Goal: Information Seeking & Learning: Learn about a topic

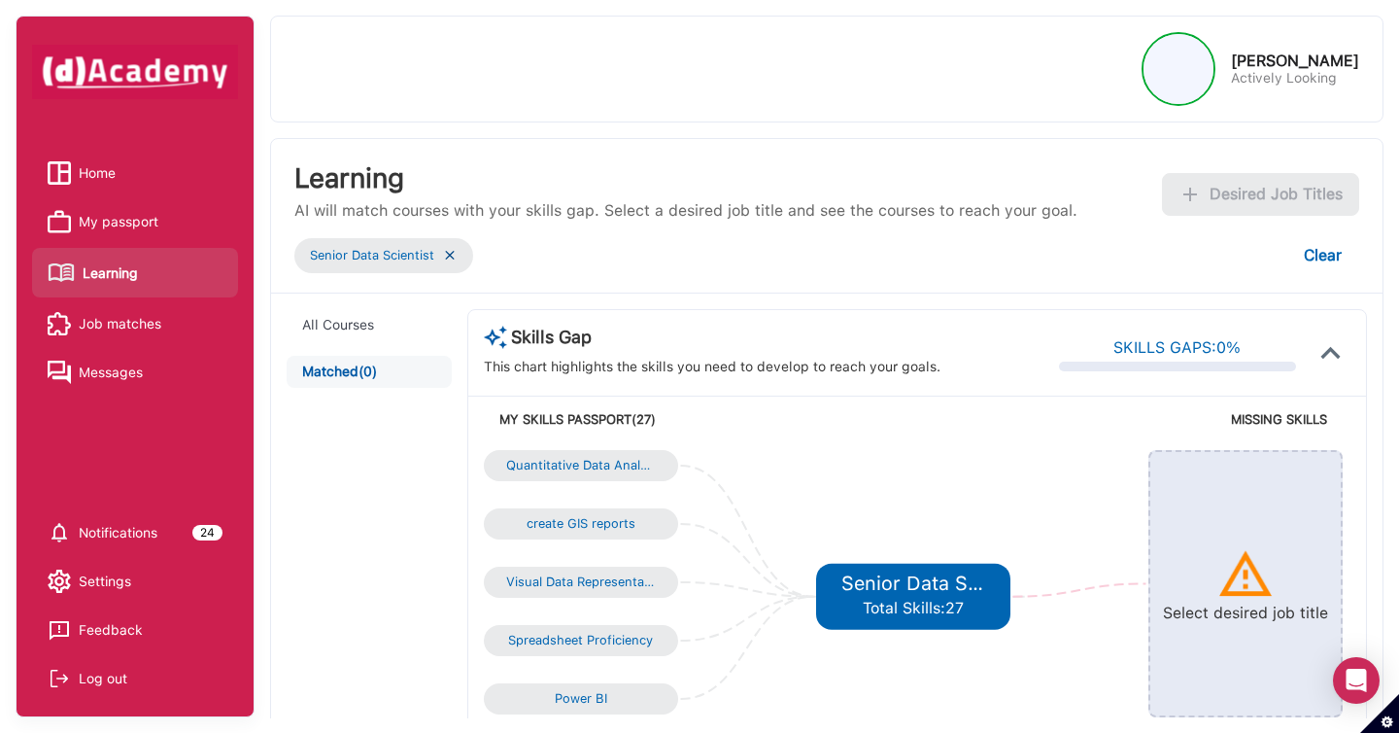
click at [447, 255] on img at bounding box center [450, 255] width 16 height 17
click at [455, 255] on img at bounding box center [450, 255] width 16 height 17
click at [450, 255] on img at bounding box center [450, 255] width 16 height 17
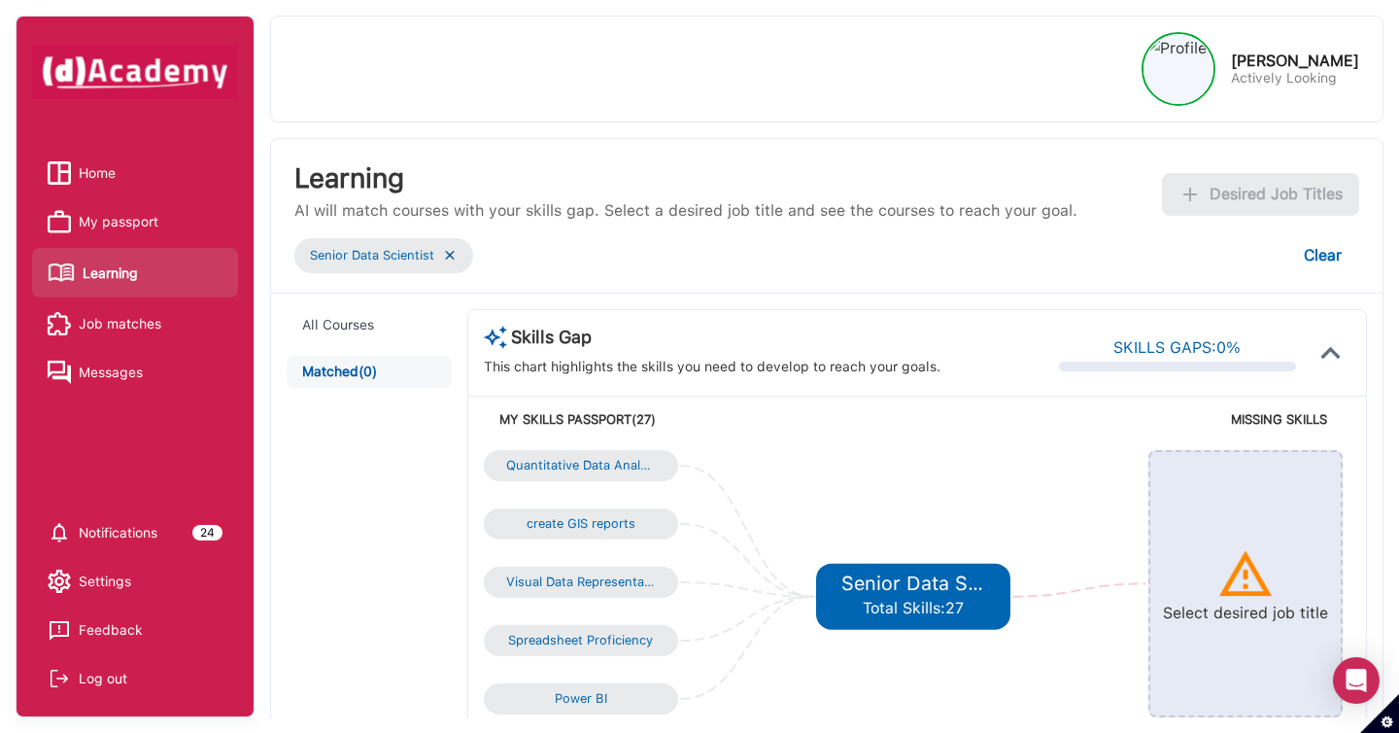
click at [578, 255] on div "Senior Data Scientist Clear" at bounding box center [826, 255] width 1065 height 43
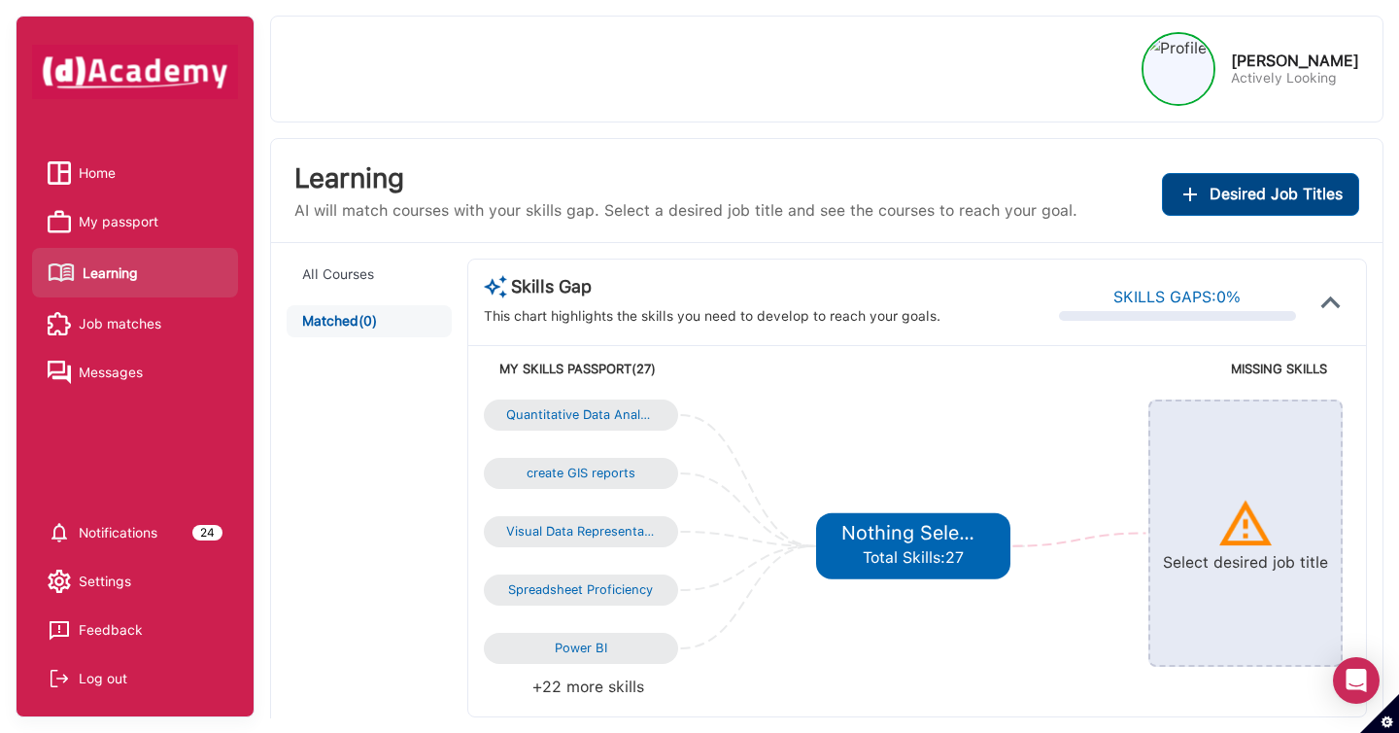
click at [1263, 202] on span "Desired Job Titles" at bounding box center [1276, 194] width 133 height 27
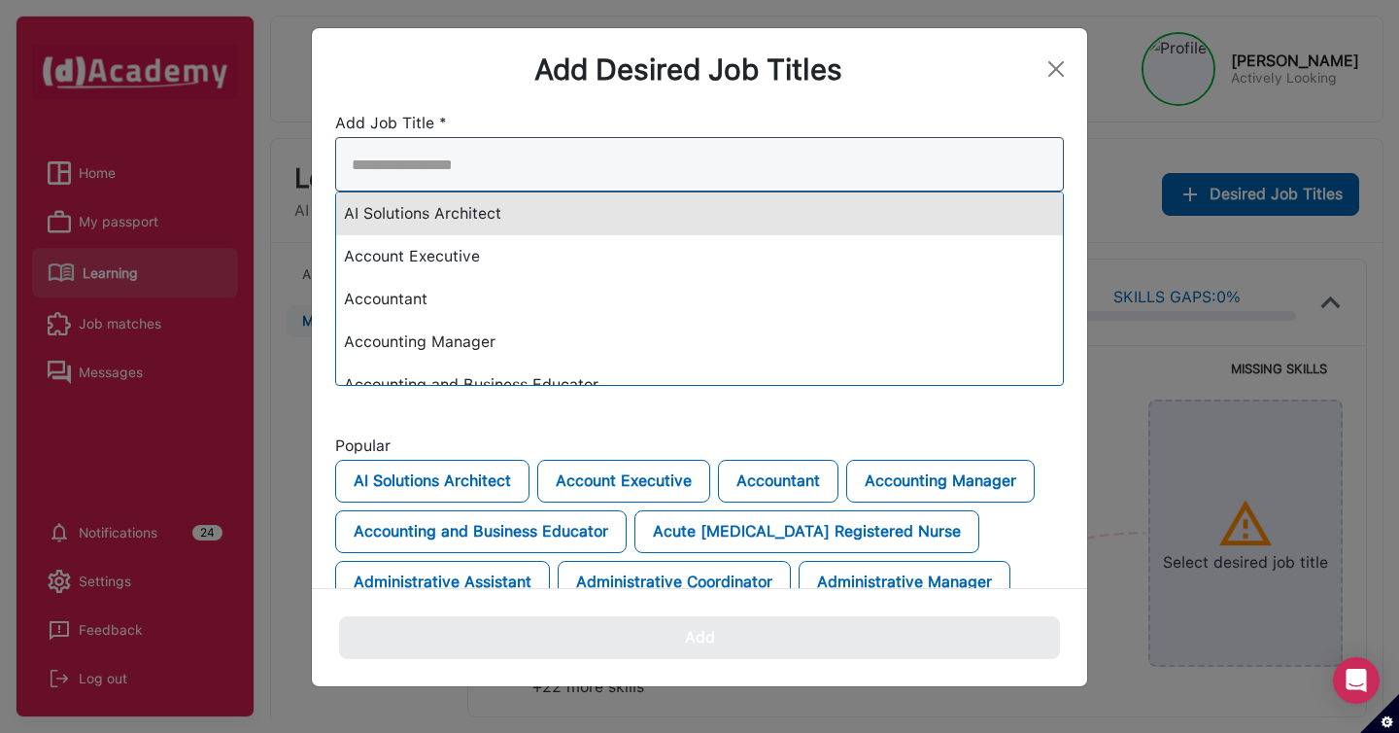
click at [922, 232] on div "AI Solutions Architect Account Executive Accountant Accounting Manager Accounti…" at bounding box center [699, 261] width 729 height 249
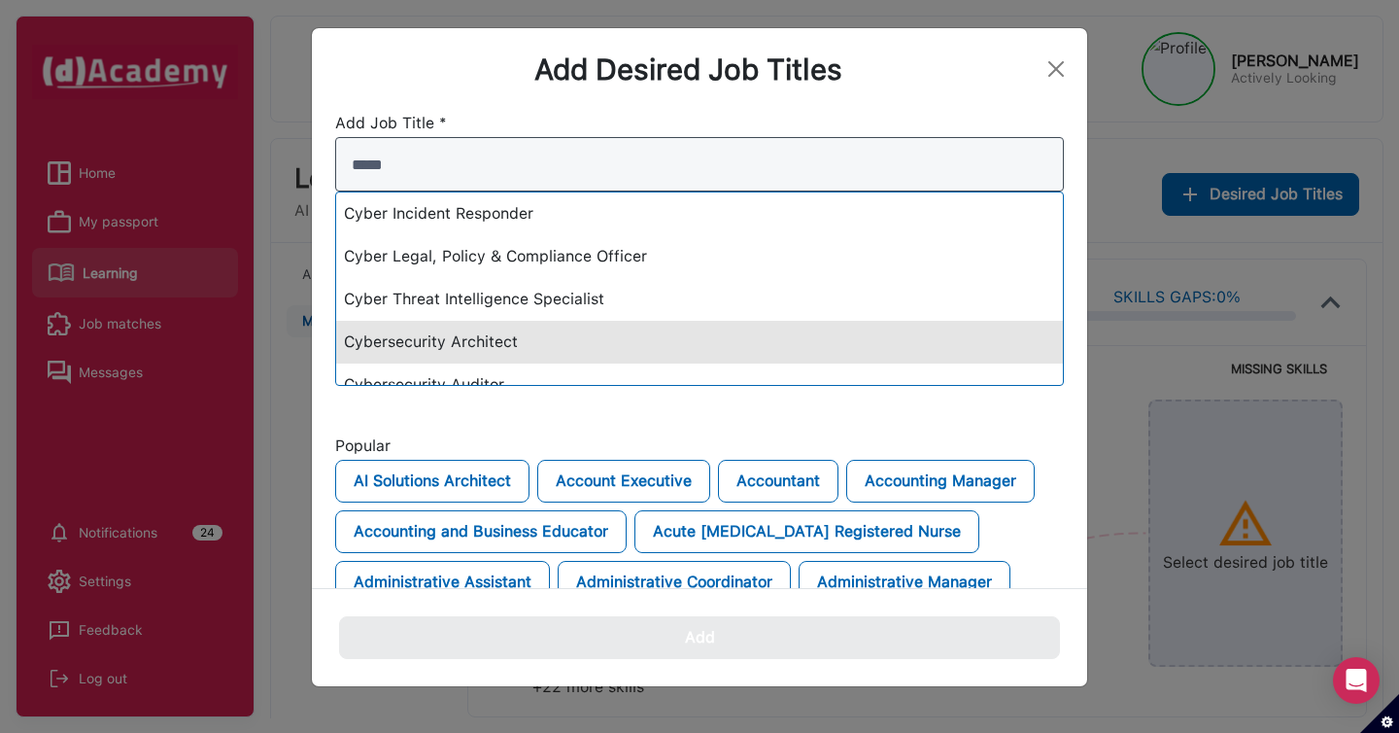
type input "*****"
click at [595, 333] on div "Cybersecurity Architect" at bounding box center [699, 342] width 727 height 43
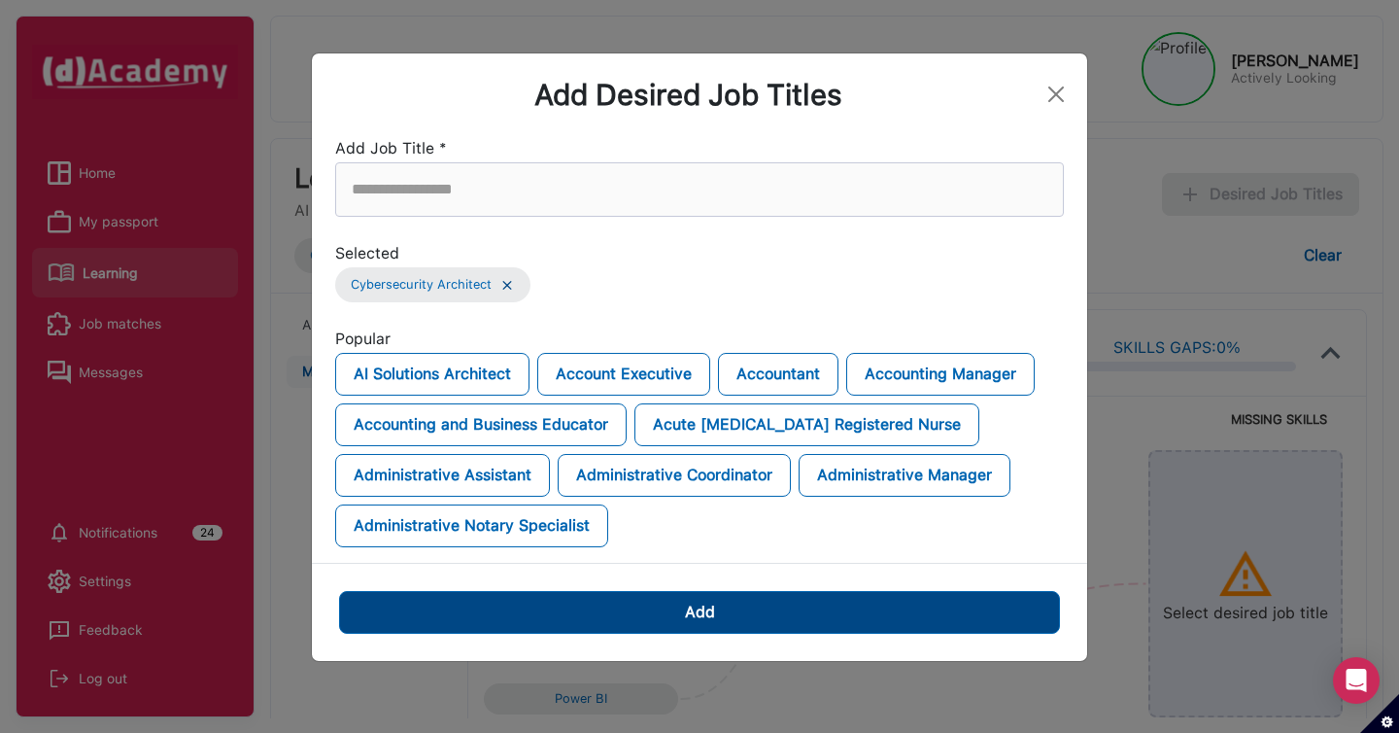
click at [770, 609] on button "Add" at bounding box center [699, 612] width 721 height 43
